Goal: Task Accomplishment & Management: Use online tool/utility

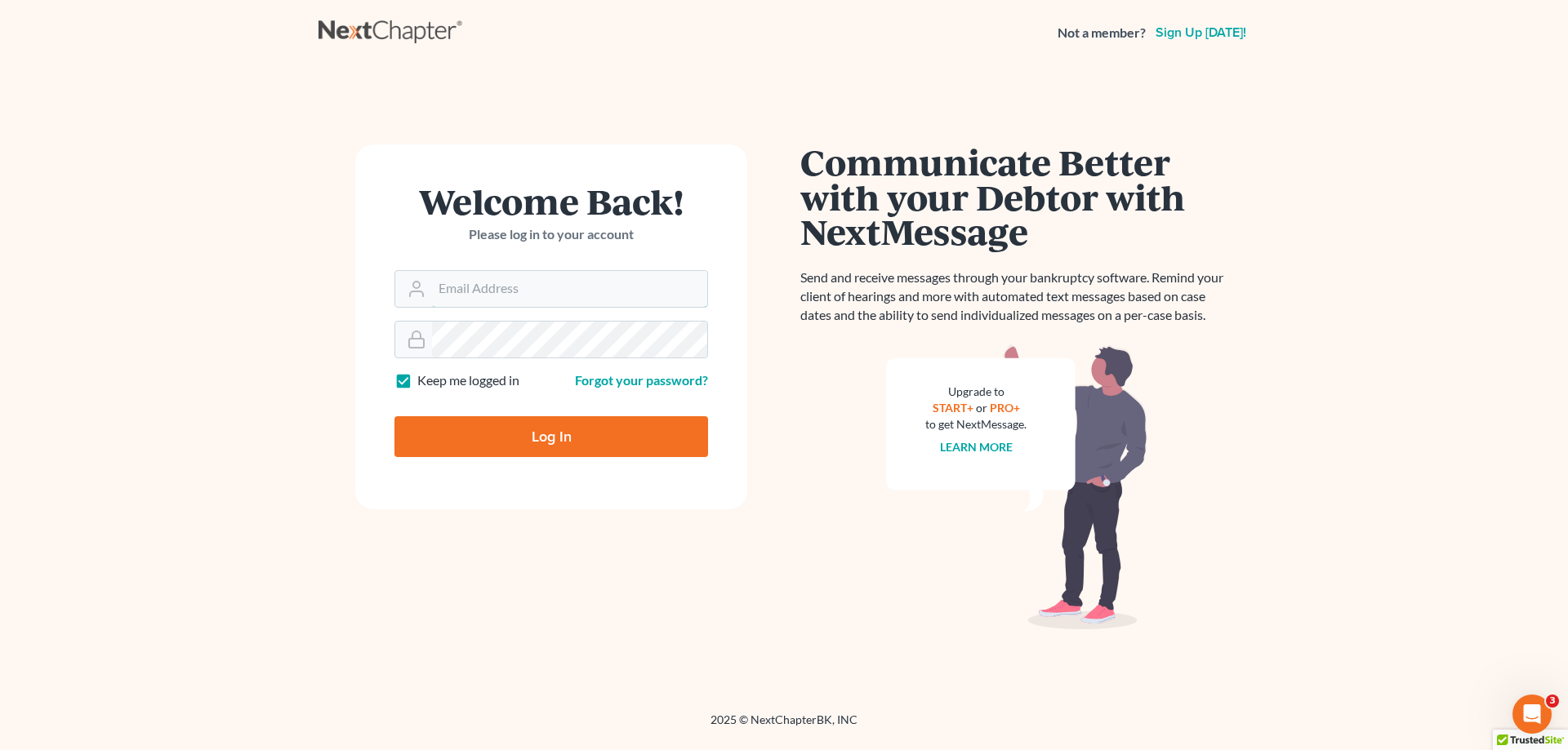
type input "[EMAIL_ADDRESS][DOMAIN_NAME]"
click at [511, 431] on input "Log In" at bounding box center [551, 436] width 314 height 41
type input "Thinking..."
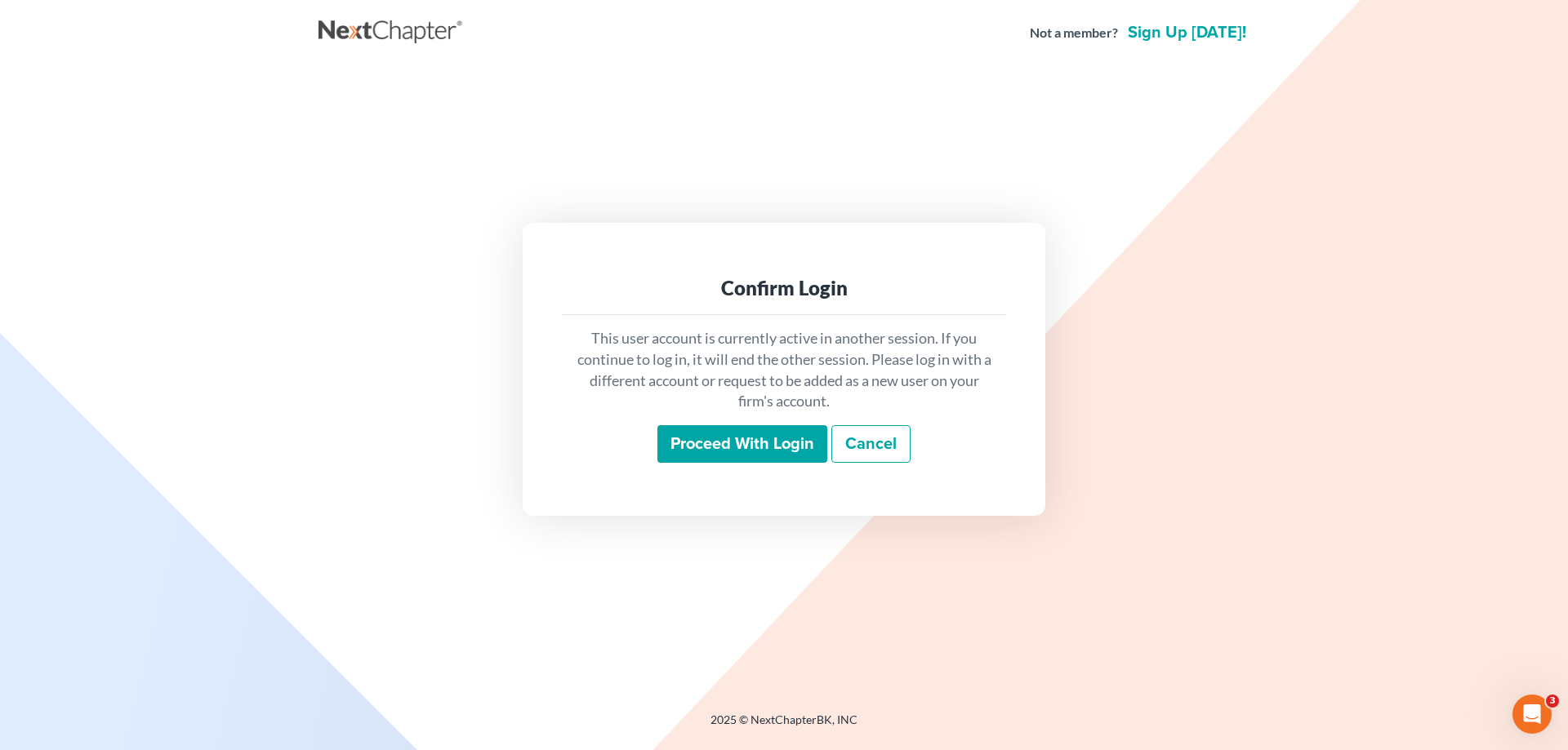
click at [726, 430] on input "Proceed with login" at bounding box center [742, 443] width 170 height 38
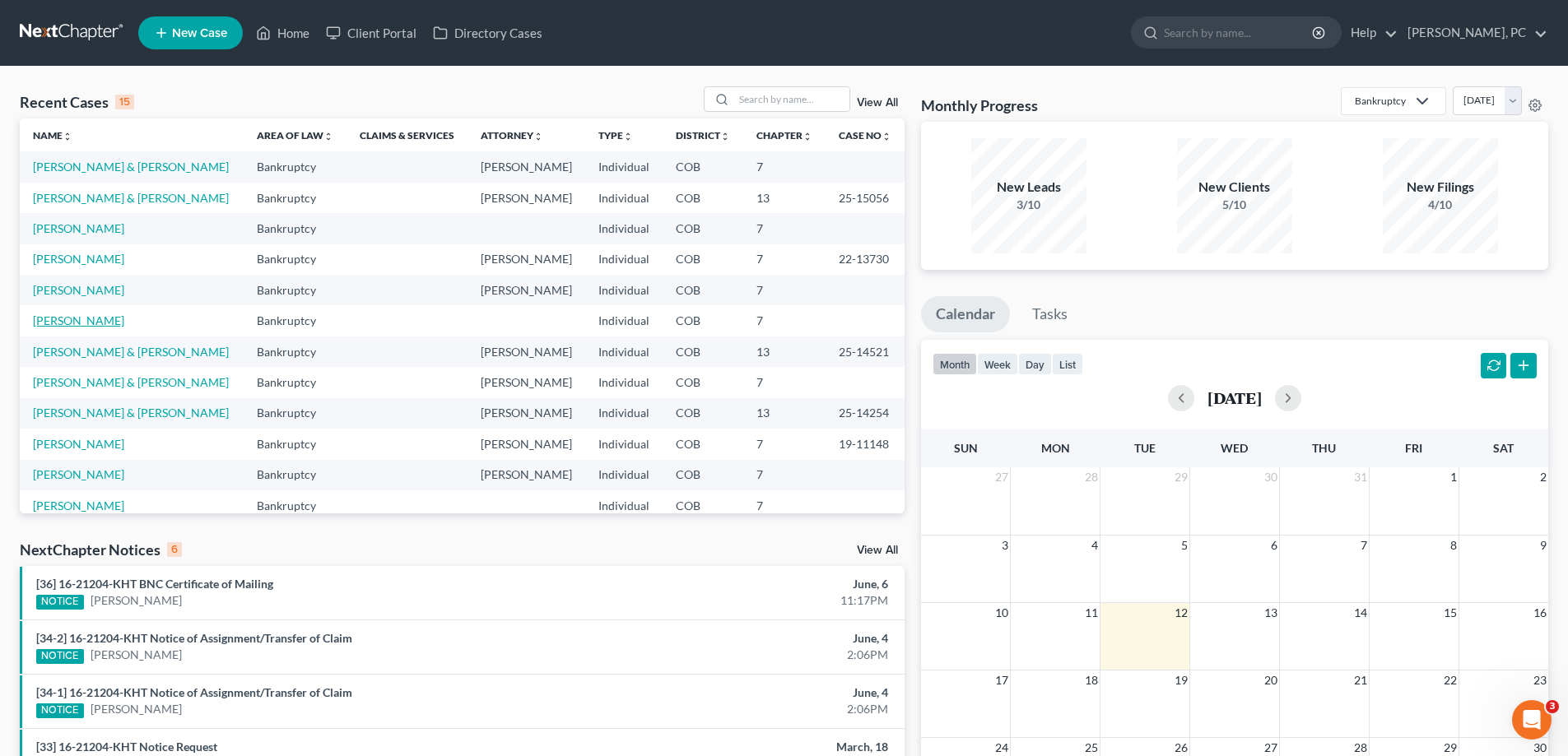
click at [92, 325] on link "Twumasi, Joseph" at bounding box center [78, 321] width 92 height 14
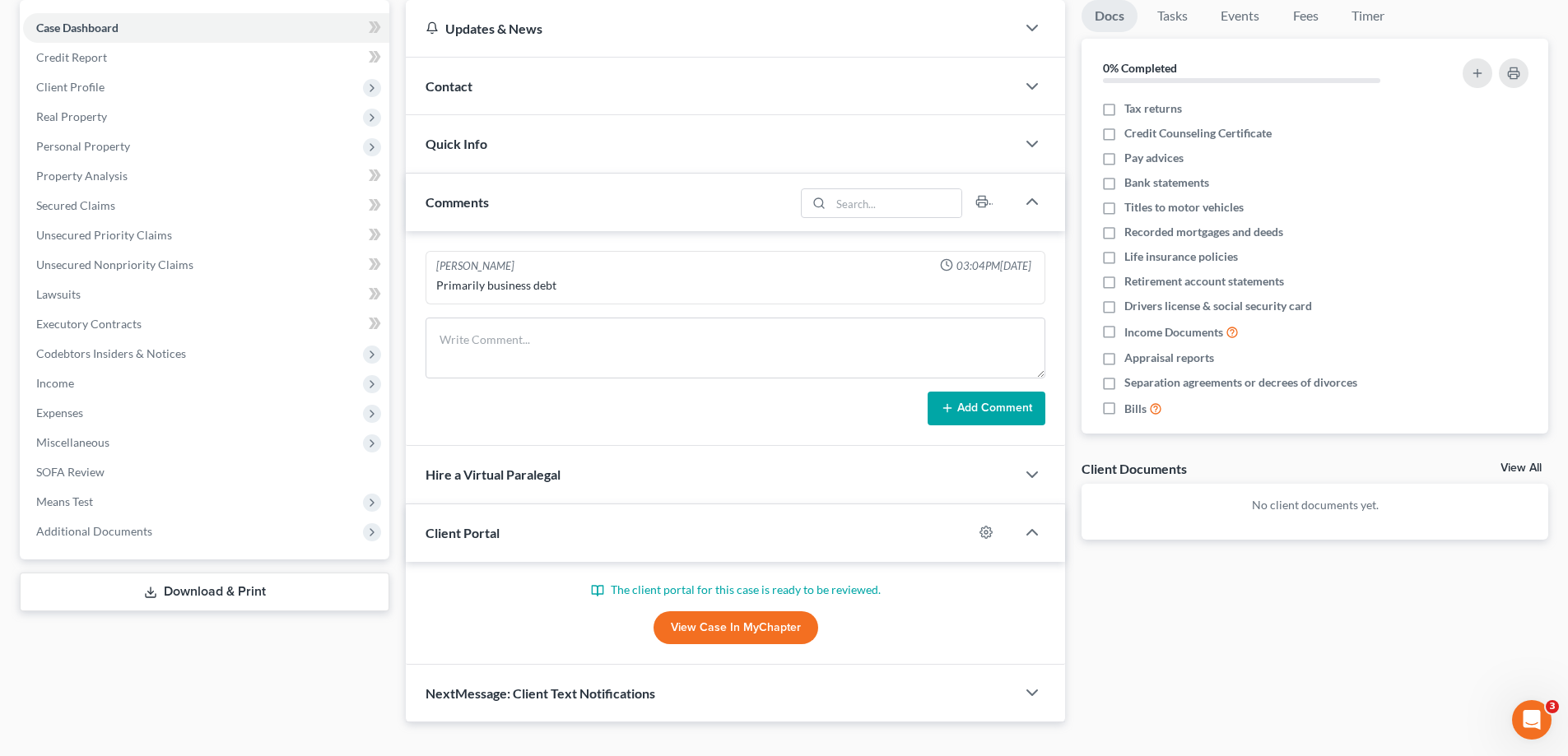
scroll to position [165, 0]
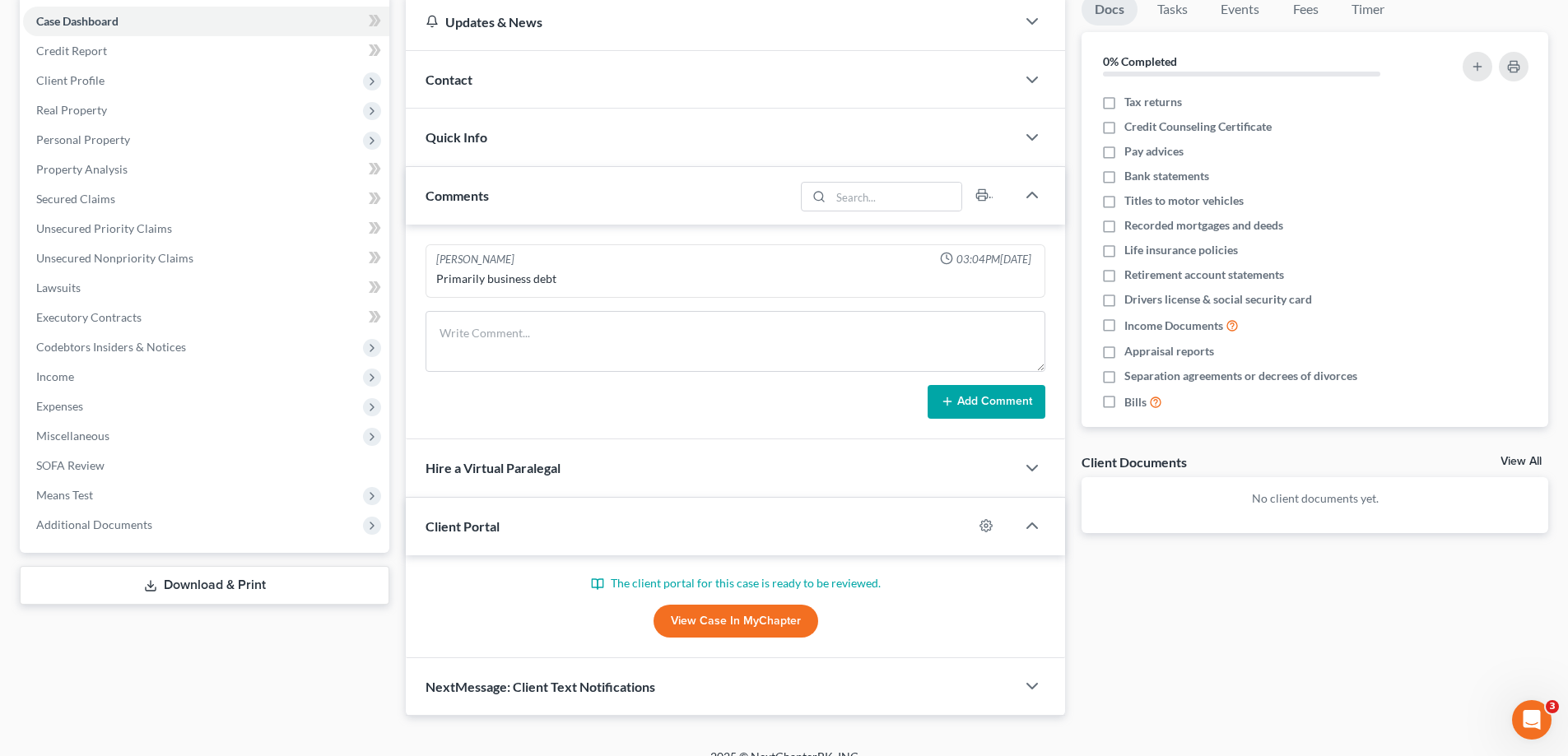
click at [694, 614] on link "View Case in MyChapter" at bounding box center [736, 621] width 165 height 33
click at [727, 620] on link "View Case in MyChapter" at bounding box center [736, 621] width 165 height 33
